Goal: Communication & Community: Answer question/provide support

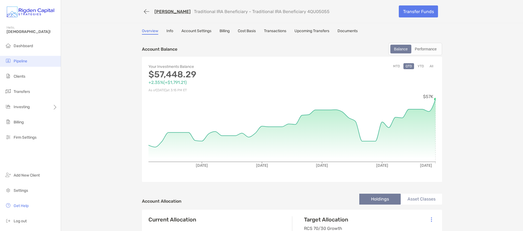
click at [23, 59] on span "Pipeline" at bounding box center [21, 61] width 14 height 5
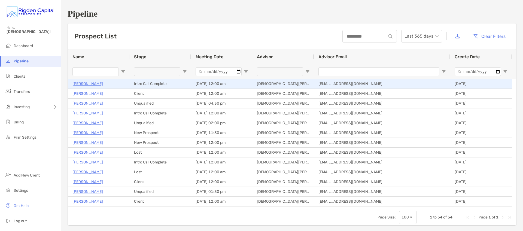
type input "******"
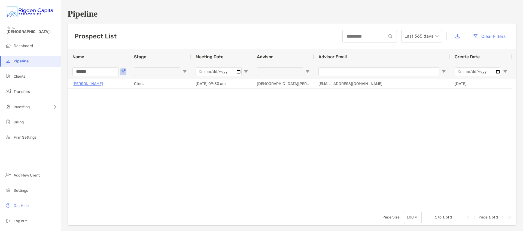
click at [104, 73] on input "******" at bounding box center [96, 71] width 46 height 9
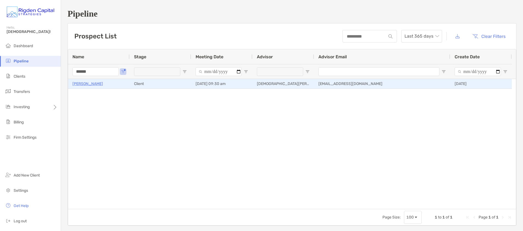
click at [85, 86] on p "[PERSON_NAME]" at bounding box center [88, 83] width 31 height 7
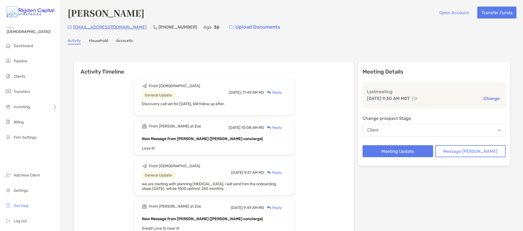
click at [282, 91] on div "Reply" at bounding box center [273, 93] width 18 height 6
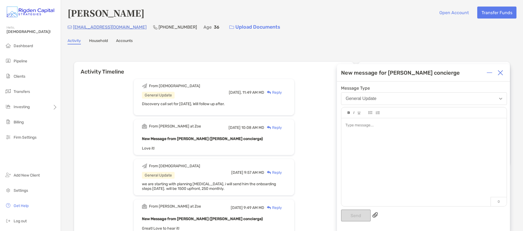
click at [351, 131] on div at bounding box center [424, 159] width 165 height 83
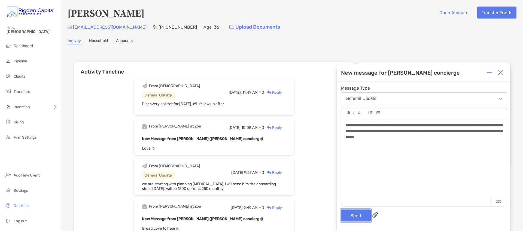
click at [351, 214] on button "Send" at bounding box center [356, 216] width 30 height 12
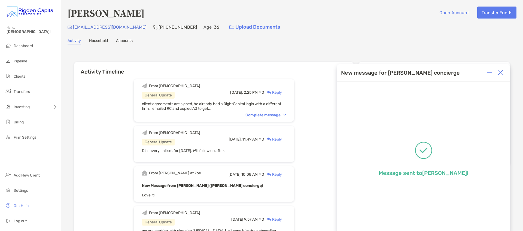
click at [501, 70] on img at bounding box center [500, 72] width 5 height 5
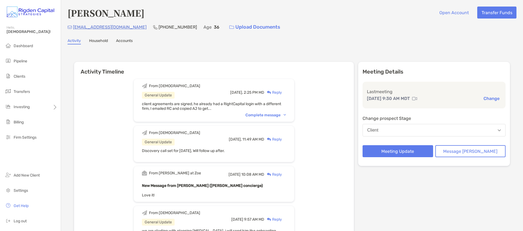
click at [20, 62] on span "Pipeline" at bounding box center [21, 61] width 14 height 5
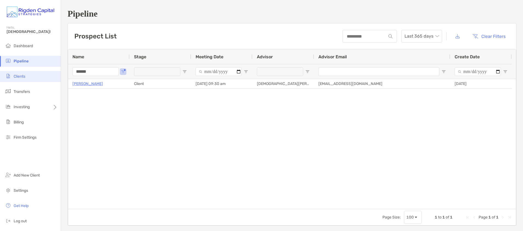
drag, startPoint x: 86, startPoint y: 73, endPoint x: 51, endPoint y: 73, distance: 34.9
click at [51, 73] on div "Pipeline Hello, Christian! Dashboard Pipeline Clients Transfers Investing Billi…" at bounding box center [261, 115] width 523 height 231
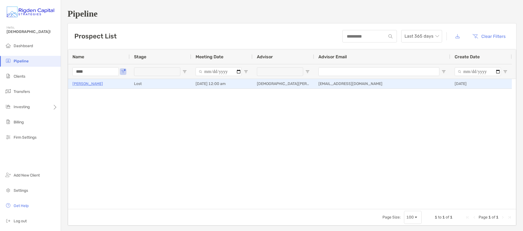
type input "****"
click at [85, 85] on p "LeighAnne Cronin" at bounding box center [88, 83] width 31 height 7
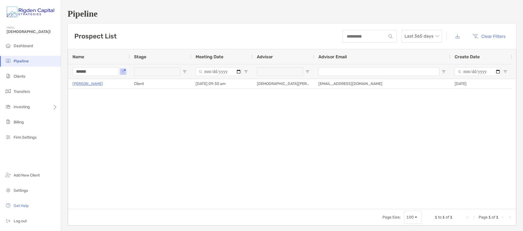
drag, startPoint x: 97, startPoint y: 73, endPoint x: 61, endPoint y: 70, distance: 35.5
click at [61, 70] on div "Pipeline Prospect List Last 365 days Clear Filters 1 to 1 of 1 Name Stage Meeti…" at bounding box center [292, 117] width 462 height 235
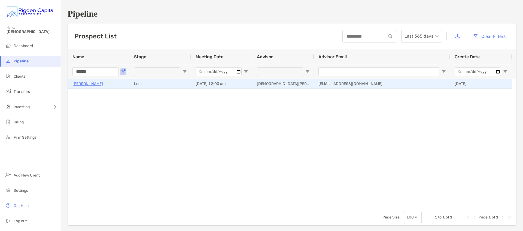
type input "******"
click at [98, 83] on p "[PERSON_NAME]" at bounding box center [88, 83] width 31 height 7
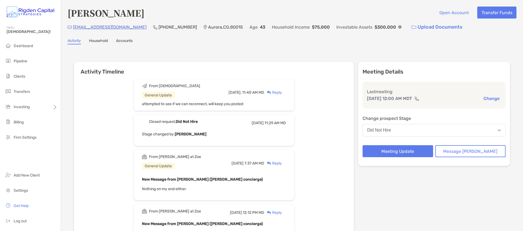
click at [282, 93] on div "Reply" at bounding box center [273, 93] width 18 height 6
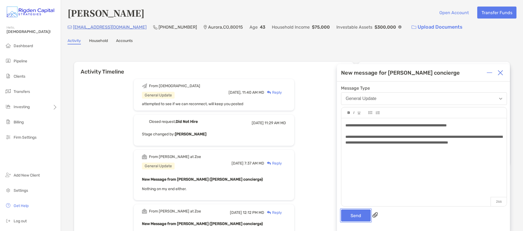
click at [358, 216] on button "Send" at bounding box center [356, 216] width 30 height 12
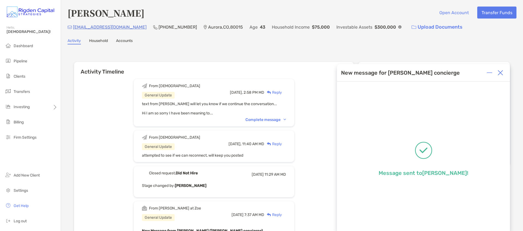
click at [502, 73] on img at bounding box center [500, 72] width 5 height 5
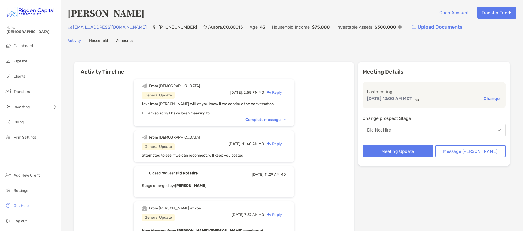
click at [20, 60] on span "Pipeline" at bounding box center [21, 61] width 14 height 5
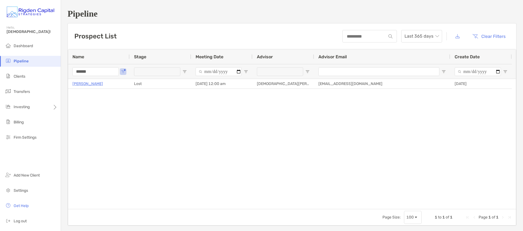
drag, startPoint x: 97, startPoint y: 71, endPoint x: 66, endPoint y: 70, distance: 30.8
click at [66, 70] on div "Pipeline Prospect List Last 365 days Clear Filters 1 to 1 of 1 Name Stage Meeti…" at bounding box center [292, 117] width 462 height 235
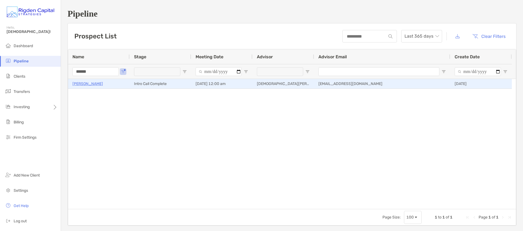
type input "******"
click at [94, 83] on p "Zach Downum" at bounding box center [88, 83] width 31 height 7
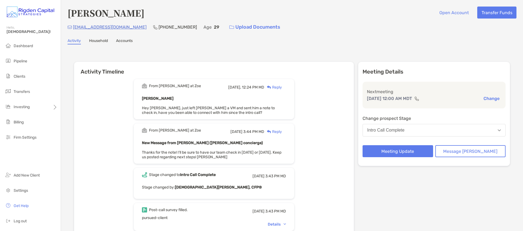
click at [282, 87] on div "Reply" at bounding box center [273, 88] width 18 height 6
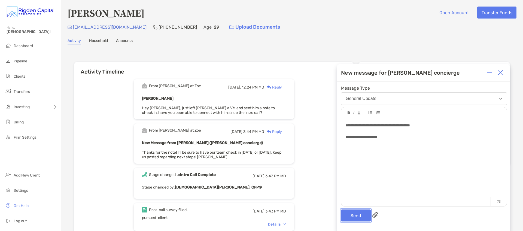
drag, startPoint x: 353, startPoint y: 216, endPoint x: 354, endPoint y: 213, distance: 3.3
click at [353, 216] on button "Send" at bounding box center [356, 216] width 30 height 12
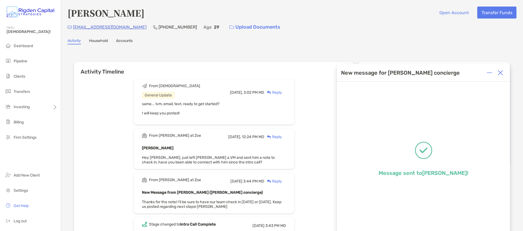
drag, startPoint x: 500, startPoint y: 73, endPoint x: 474, endPoint y: 70, distance: 26.6
click at [500, 73] on img at bounding box center [500, 72] width 5 height 5
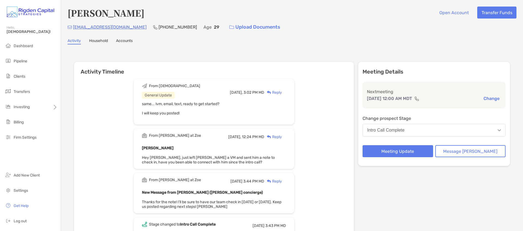
click at [24, 61] on span "Pipeline" at bounding box center [21, 61] width 14 height 5
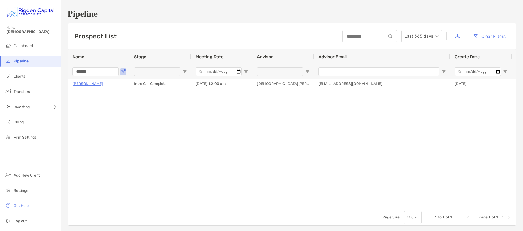
drag, startPoint x: 108, startPoint y: 71, endPoint x: 62, endPoint y: 69, distance: 45.9
click at [64, 69] on div "Pipeline Prospect List Last 365 days Clear Filters 1 to 1 of 1 Name Stage Meeti…" at bounding box center [292, 117] width 462 height 235
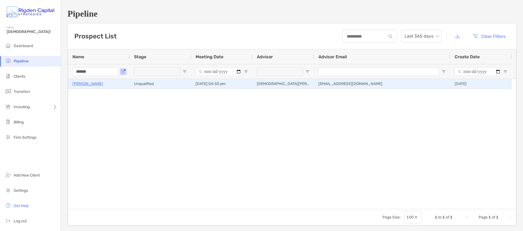
type input "******"
click at [88, 85] on p "[PERSON_NAME]" at bounding box center [88, 83] width 31 height 7
